Goal: Information Seeking & Learning: Learn about a topic

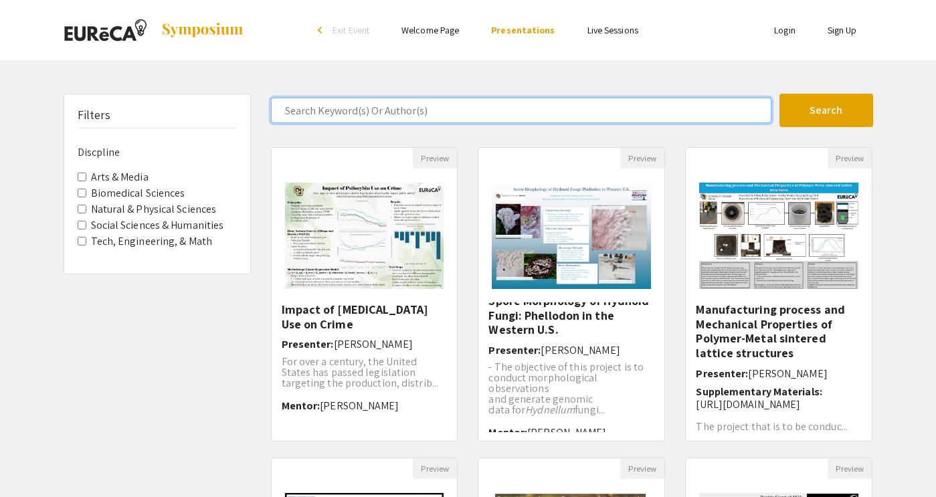
click at [402, 108] on input "Search Keyword(s) Or Author(s)" at bounding box center [521, 110] width 501 height 25
type input "poison"
click at [826, 110] on button "Search" at bounding box center [827, 110] width 94 height 33
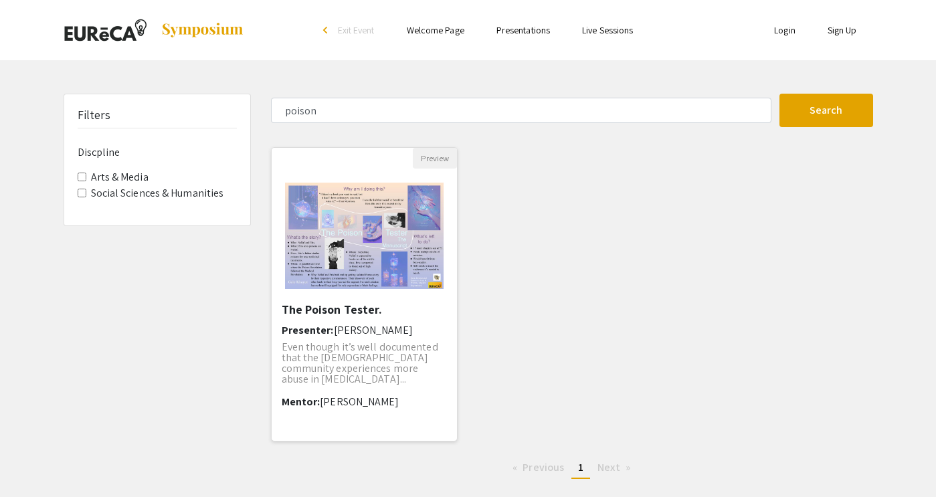
click at [330, 309] on h5 "The Poison Tester." at bounding box center [365, 309] width 166 height 15
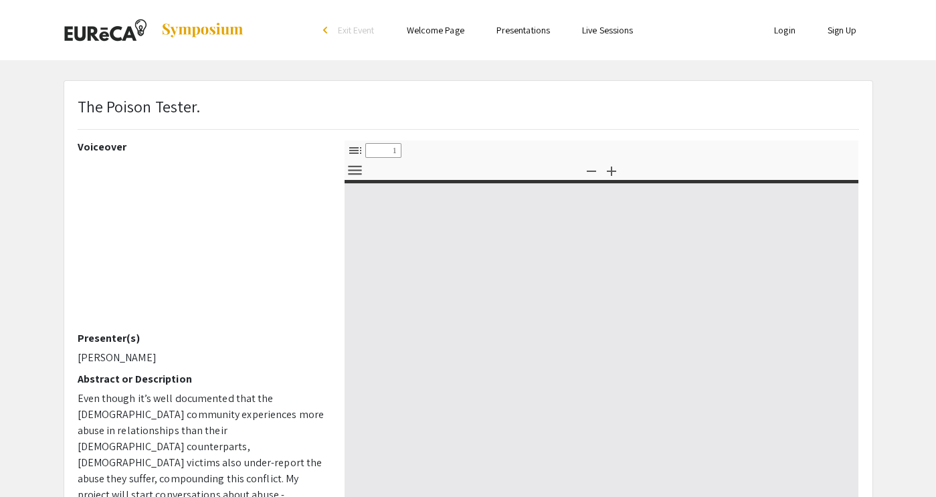
select select "custom"
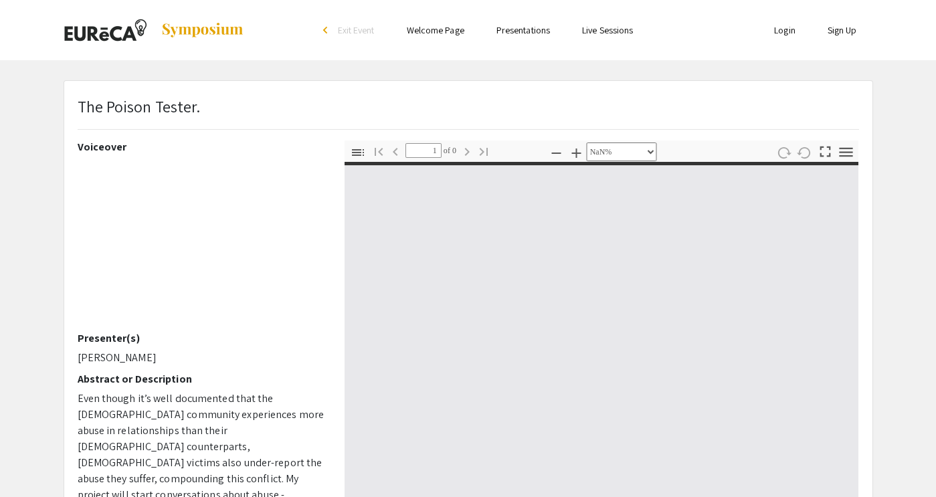
type input "0"
select select "custom"
type input "1"
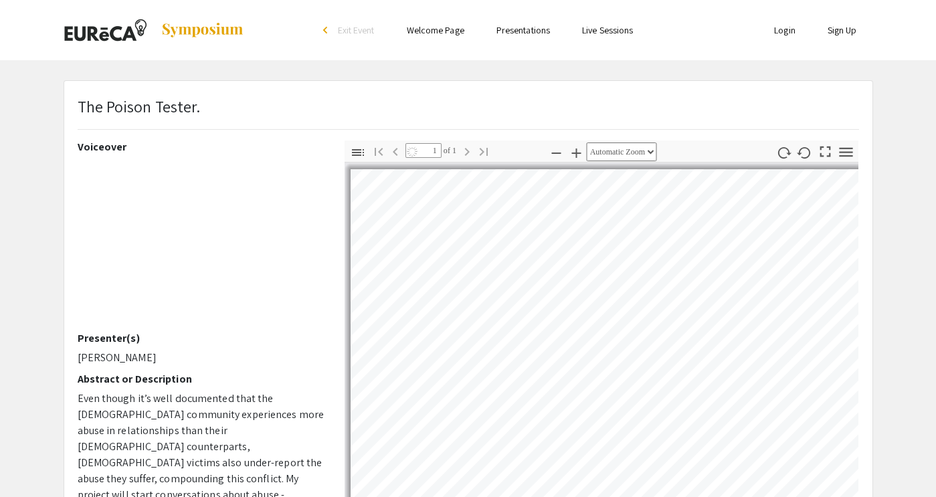
select select "auto"
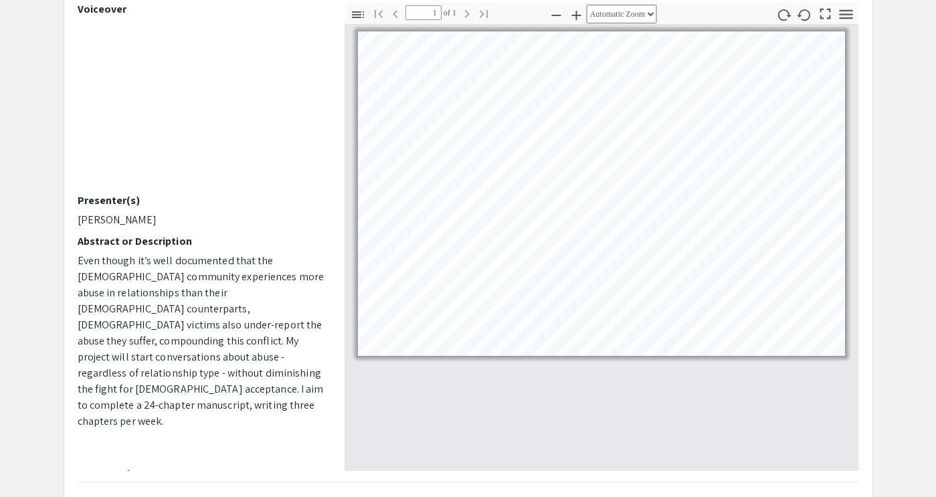
scroll to position [146, 0]
